Goal: Task Accomplishment & Management: Manage account settings

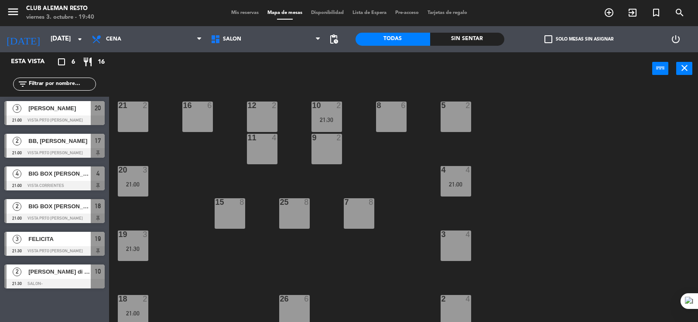
scroll to position [67, 0]
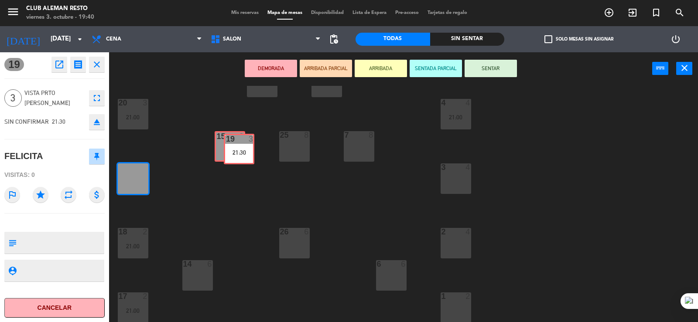
drag, startPoint x: 134, startPoint y: 187, endPoint x: 240, endPoint y: 157, distance: 110.0
click at [240, 157] on div "5 2 21 2 8 6 10 2 21:30 12 2 16 6 9 2 11 4 4 4 21:00 20 3 21:00 7 8 15 8 25 8 3…" at bounding box center [407, 204] width 582 height 237
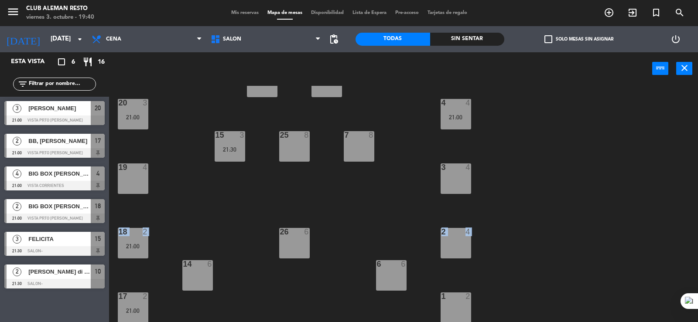
drag, startPoint x: 123, startPoint y: 240, endPoint x: 114, endPoint y: 233, distance: 12.1
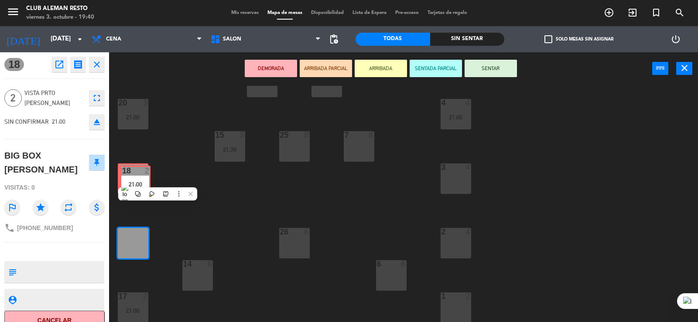
drag, startPoint x: 128, startPoint y: 238, endPoint x: 128, endPoint y: 174, distance: 63.2
click at [128, 174] on div "5 2 21 2 8 6 10 2 21:30 12 2 16 6 9 2 11 4 4 4 21:00 20 3 21:00 7 8 15 3 21:30 …" at bounding box center [407, 204] width 582 height 237
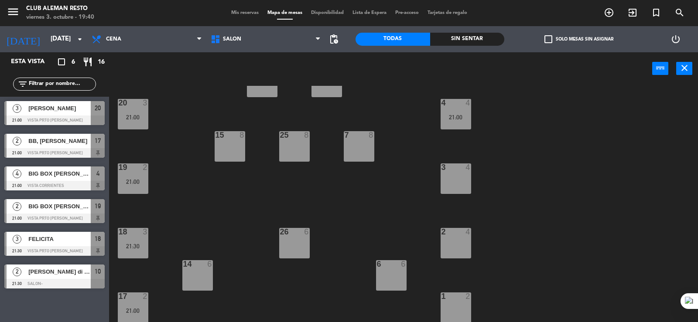
scroll to position [0, 0]
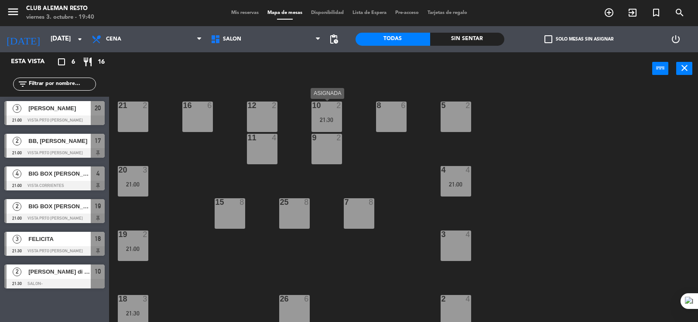
click at [329, 118] on div "21:30" at bounding box center [326, 120] width 31 height 6
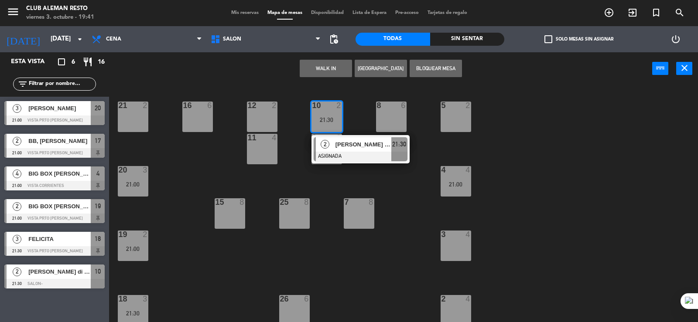
click at [400, 208] on div "5 2 21 2 8 6 10 2 21:30 2 [PERSON_NAME] di [PERSON_NAME] ASIGNADA 21:30 12 2 16…" at bounding box center [407, 204] width 582 height 237
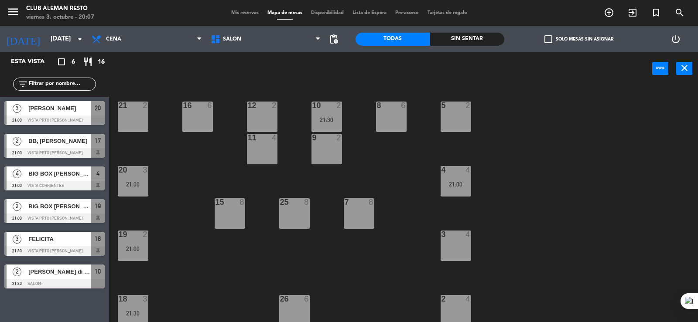
click at [59, 143] on span "BB, [PERSON_NAME]" at bounding box center [59, 140] width 62 height 9
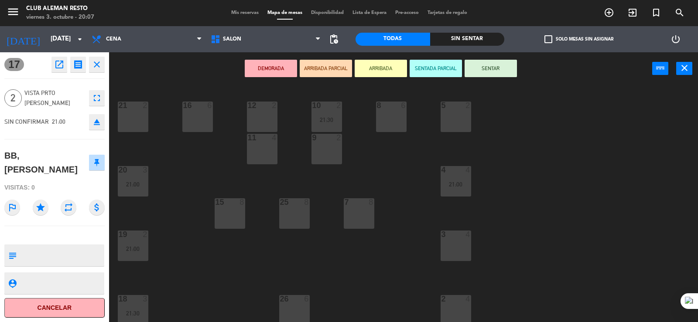
click at [373, 68] on button "ARRIBADA" at bounding box center [380, 68] width 52 height 17
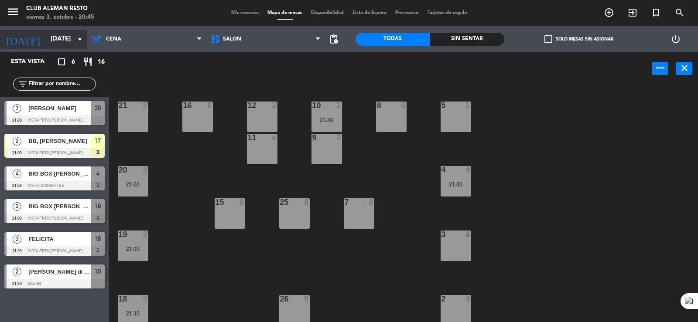
click at [48, 35] on input "[DATE]" at bounding box center [88, 39] width 84 height 17
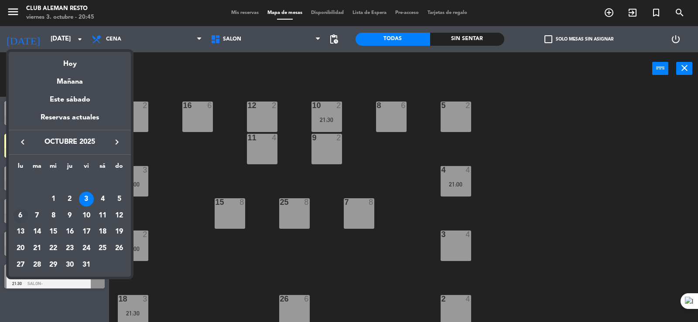
click at [20, 216] on div "6" at bounding box center [20, 215] width 15 height 15
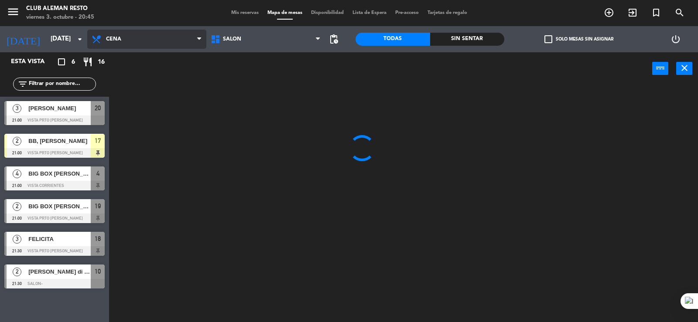
click at [140, 39] on span "Cena" at bounding box center [146, 39] width 119 height 19
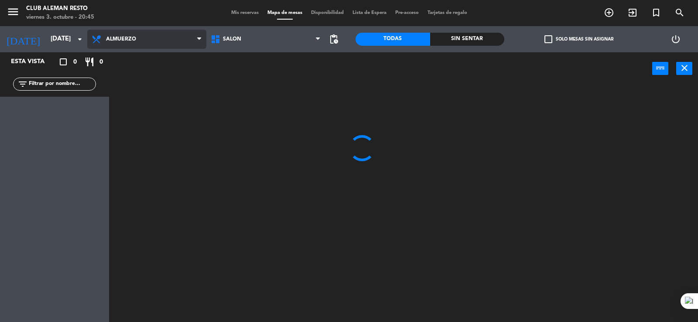
click at [125, 75] on ng-component "menu Club aleman resto [DATE] 3. octubre - 20:45 Mis reservas Mapa de mesas Dis…" at bounding box center [349, 161] width 698 height 323
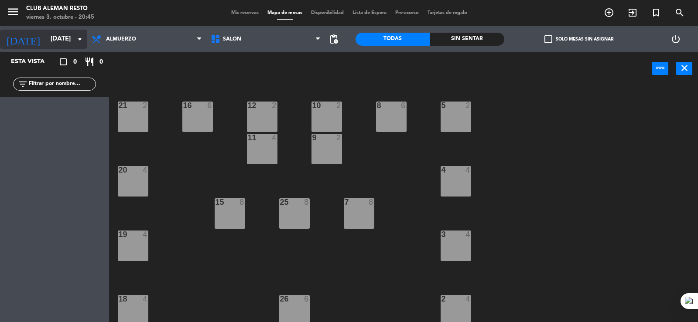
click at [63, 40] on input "[DATE]" at bounding box center [88, 39] width 84 height 17
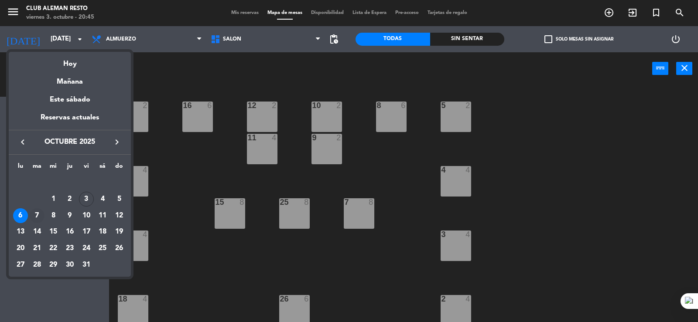
click at [39, 217] on div "7" at bounding box center [37, 215] width 15 height 15
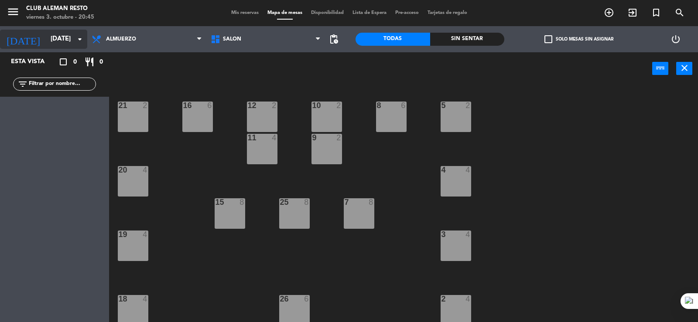
click at [74, 34] on input "[DATE]" at bounding box center [88, 39] width 84 height 17
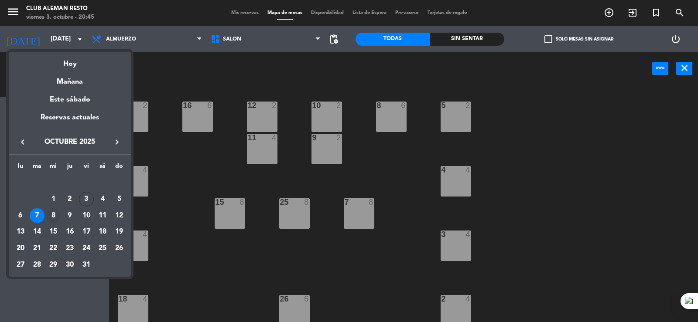
click at [52, 215] on div "8" at bounding box center [53, 215] width 15 height 15
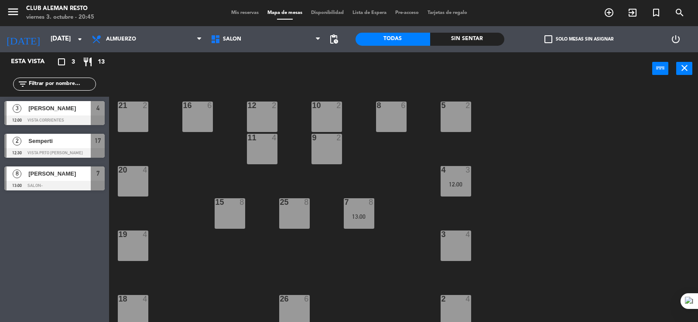
click at [62, 180] on div "[PERSON_NAME]" at bounding box center [58, 174] width 63 height 14
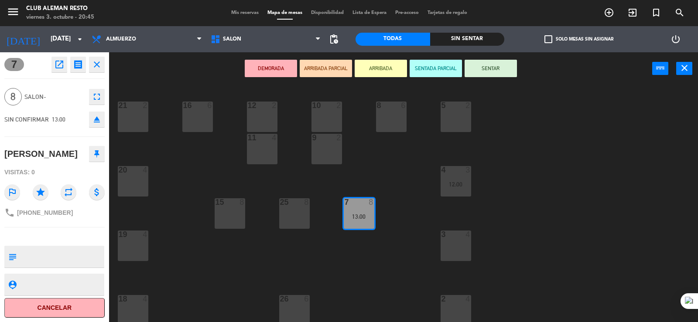
click at [97, 67] on icon "close" at bounding box center [97, 64] width 10 height 10
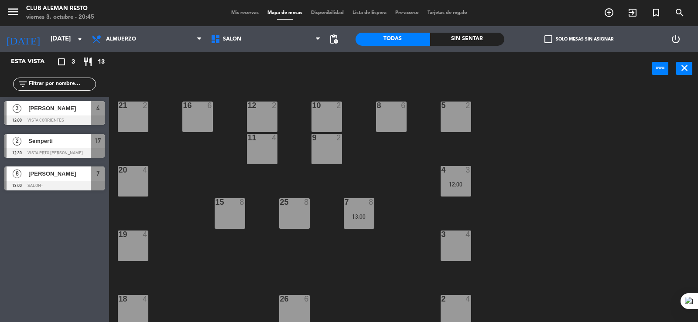
click at [46, 140] on span "Semperti" at bounding box center [59, 140] width 62 height 9
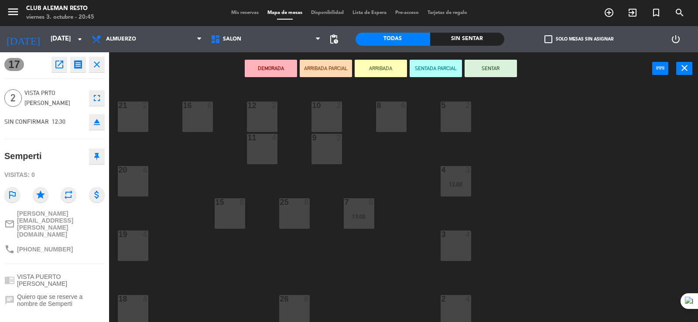
click at [96, 58] on button "close" at bounding box center [97, 65] width 16 height 16
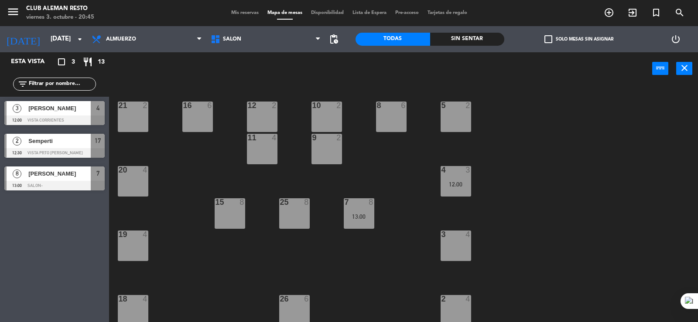
click at [62, 114] on div "[PERSON_NAME]" at bounding box center [58, 108] width 63 height 14
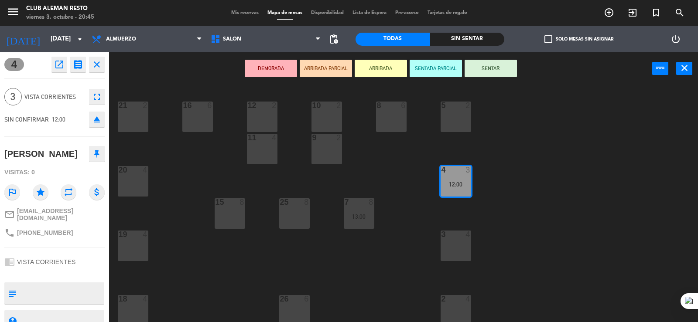
click at [98, 62] on icon "close" at bounding box center [97, 64] width 10 height 10
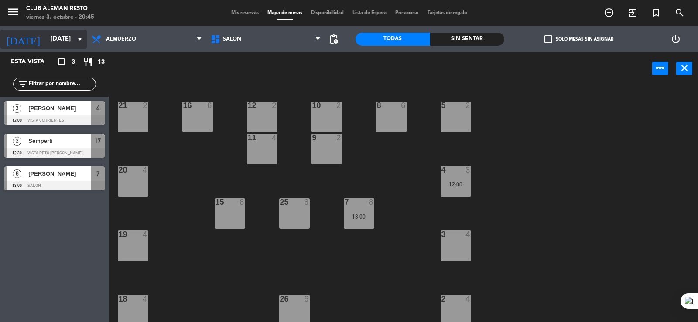
click at [81, 45] on input "[DATE]" at bounding box center [88, 39] width 84 height 17
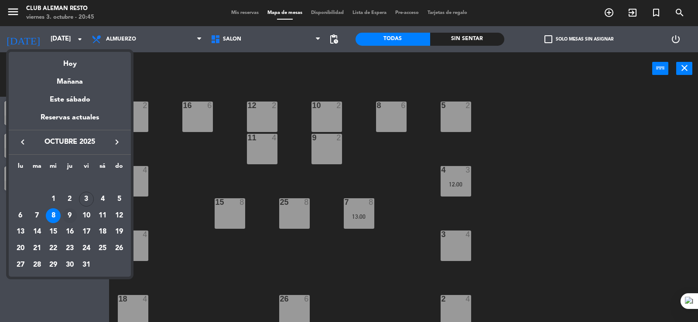
click at [68, 215] on div "9" at bounding box center [69, 215] width 15 height 15
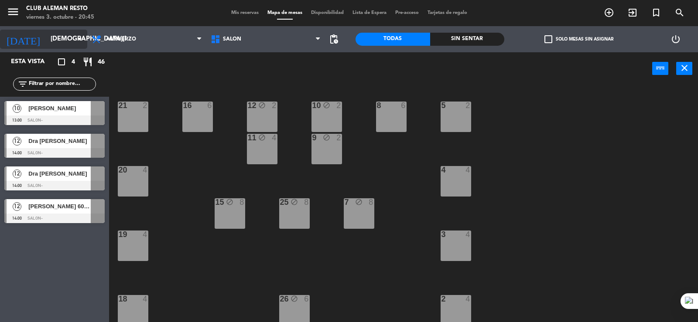
click at [65, 44] on input "[DEMOGRAPHIC_DATA][DATE]" at bounding box center [88, 39] width 84 height 17
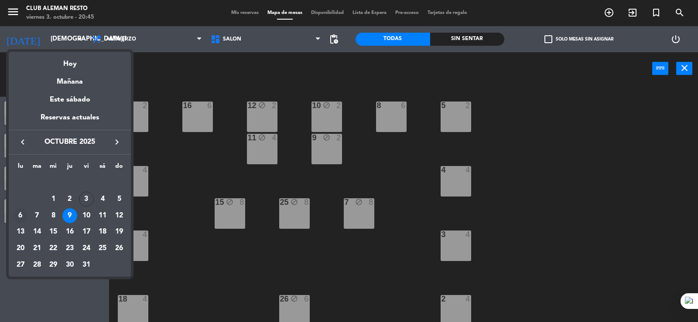
click at [22, 215] on div "6" at bounding box center [20, 215] width 15 height 15
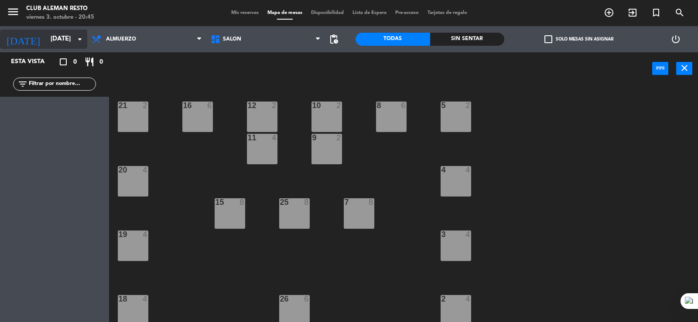
click at [68, 45] on input "[DATE]" at bounding box center [88, 39] width 84 height 17
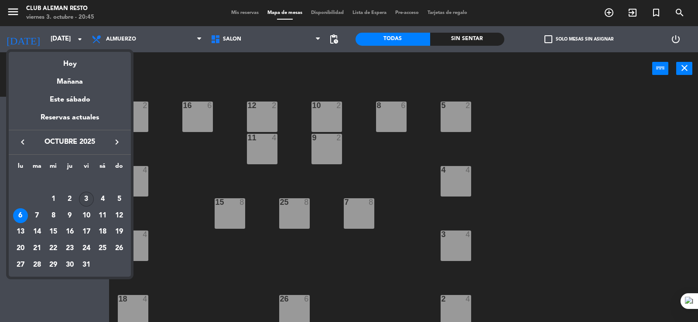
click at [84, 198] on div "3" at bounding box center [86, 199] width 15 height 15
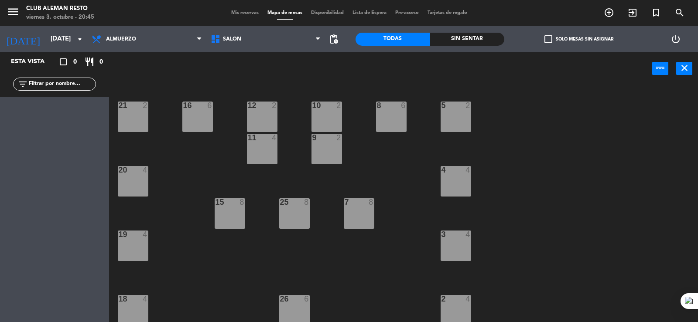
type input "[DATE]"
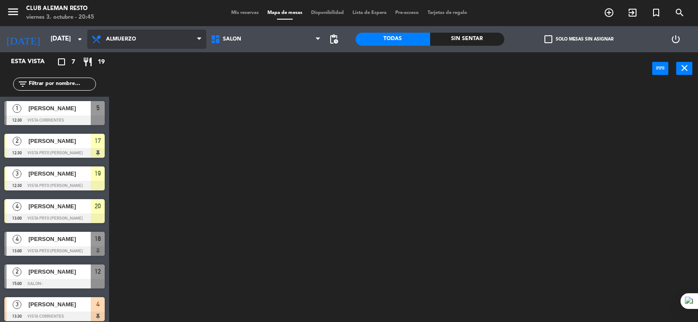
click at [128, 34] on span "Almuerzo" at bounding box center [146, 39] width 119 height 19
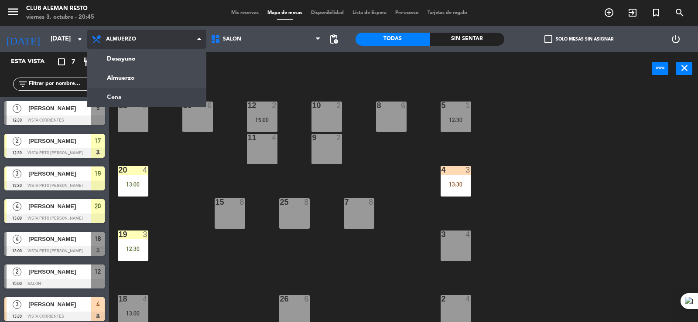
click at [108, 95] on ng-component "menu Club aleman resto [DATE] 3. octubre - 20:45 Mis reservas Mapa de mesas Dis…" at bounding box center [349, 161] width 698 height 323
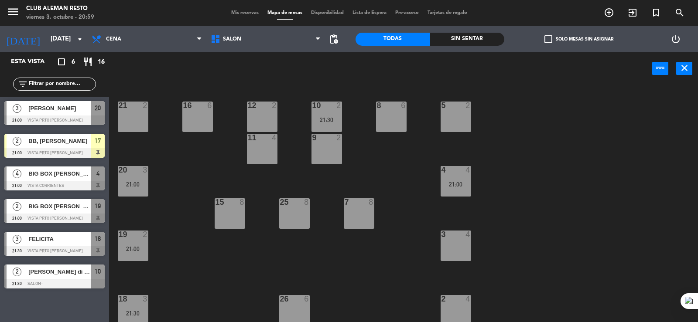
click at [66, 215] on div at bounding box center [54, 219] width 100 height 10
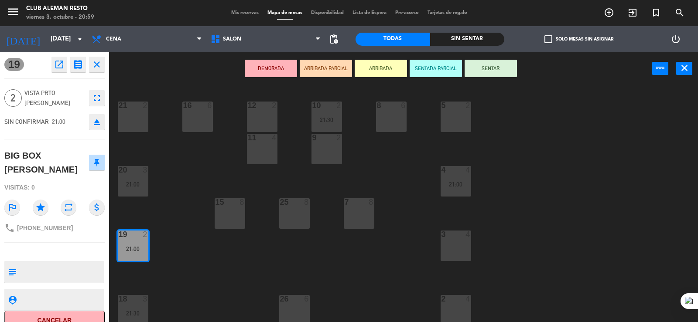
click at [100, 64] on icon "close" at bounding box center [97, 64] width 10 height 10
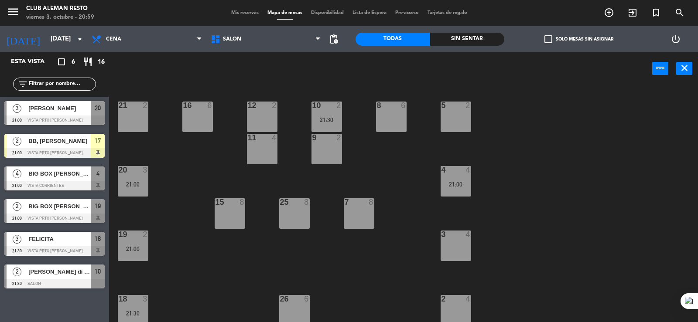
click at [71, 177] on span "BIG BOX [PERSON_NAME]" at bounding box center [59, 173] width 62 height 9
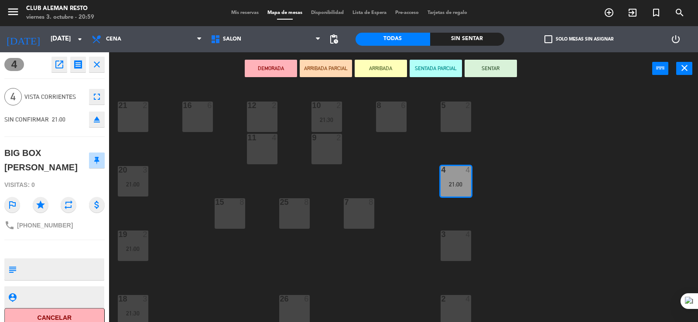
click at [100, 65] on icon "close" at bounding box center [97, 64] width 10 height 10
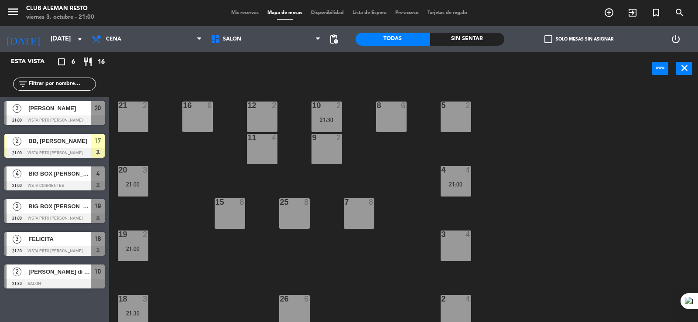
click at [70, 207] on span "BIG BOX [PERSON_NAME]" at bounding box center [59, 206] width 62 height 9
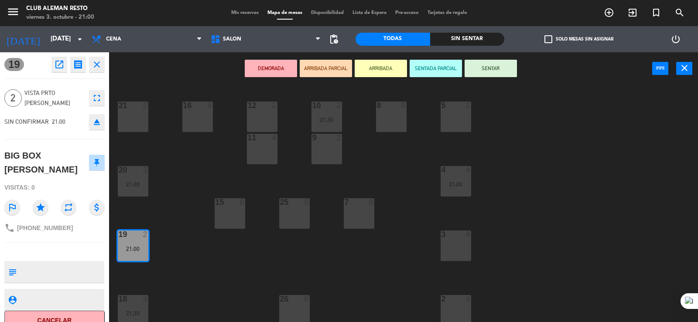
click at [389, 69] on button "ARRIBADA" at bounding box center [380, 68] width 52 height 17
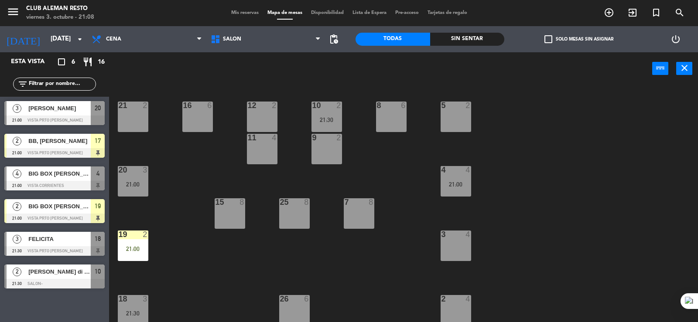
click at [45, 171] on span "BIG BOX [PERSON_NAME]" at bounding box center [59, 173] width 62 height 9
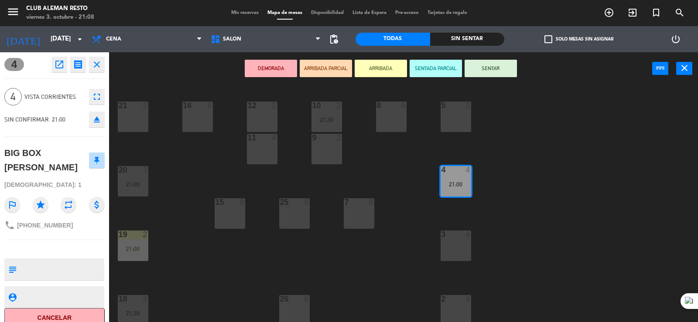
click at [399, 71] on button "ARRIBADA" at bounding box center [380, 68] width 52 height 17
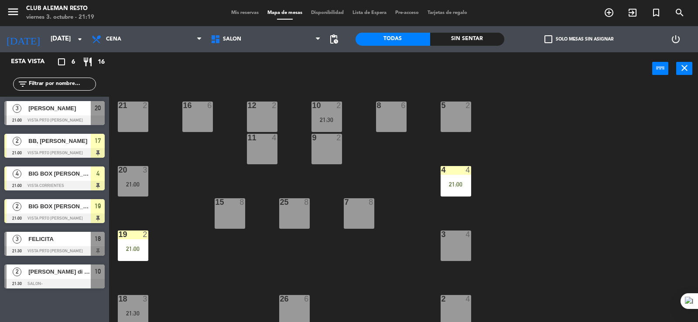
click at [61, 275] on span "[PERSON_NAME] di [PERSON_NAME]" at bounding box center [59, 271] width 62 height 9
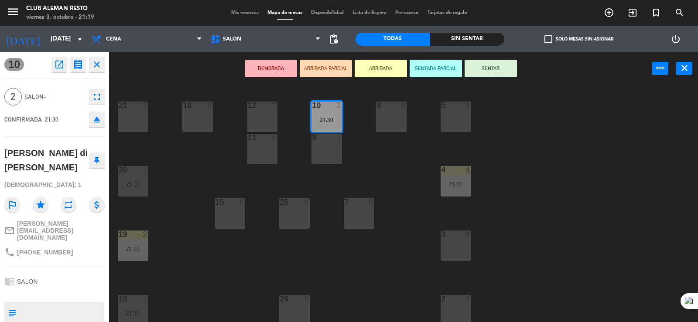
click at [388, 68] on button "ARRIBADA" at bounding box center [380, 68] width 52 height 17
